Goal: Transaction & Acquisition: Purchase product/service

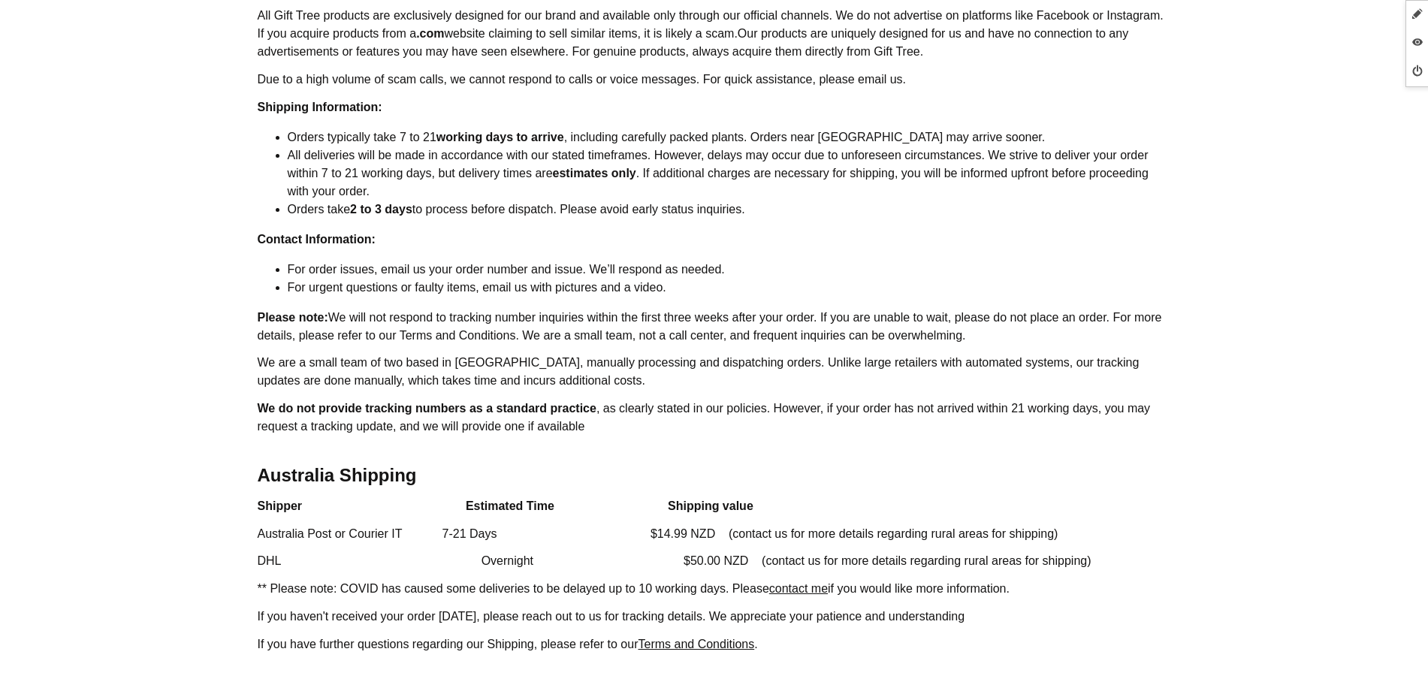
scroll to position [1690, 0]
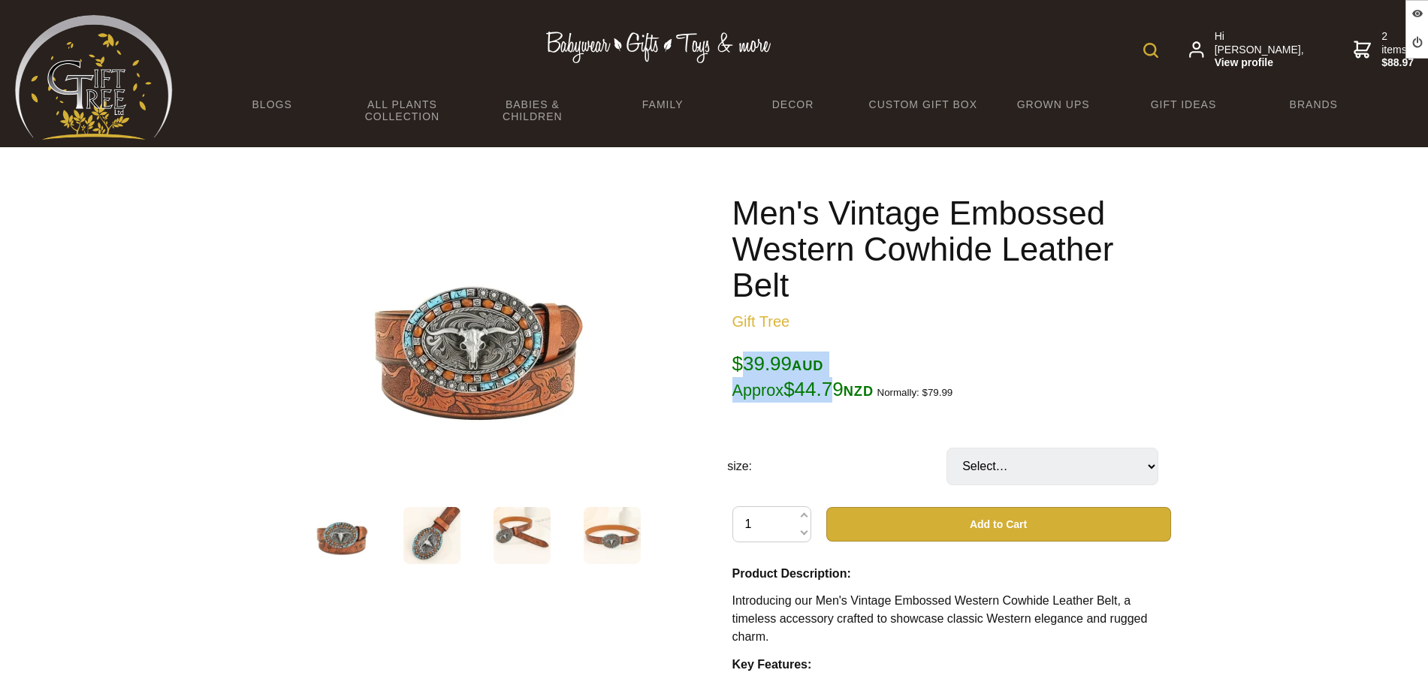
click at [738, 352] on span "$39.99 AUD Approx $44.79 NZD" at bounding box center [803, 376] width 142 height 48
click at [739, 348] on div "Men's Vintage Embossed Western Cowhide Leather Belt Gift Tree $39.99 AUD Approx…" at bounding box center [951, 664] width 439 height 939
drag, startPoint x: 746, startPoint y: 356, endPoint x: 797, endPoint y: 361, distance: 51.3
click at [797, 361] on span "$39.99 AUD Approx $44.79 NZD" at bounding box center [803, 376] width 142 height 48
